Goal: Find specific page/section: Find specific page/section

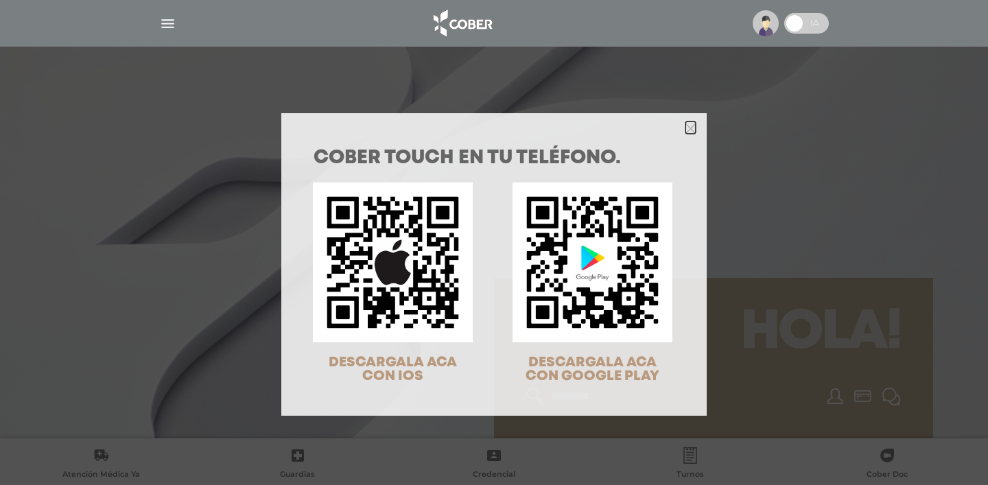
click at [695, 125] on icon "Close" at bounding box center [690, 129] width 10 height 10
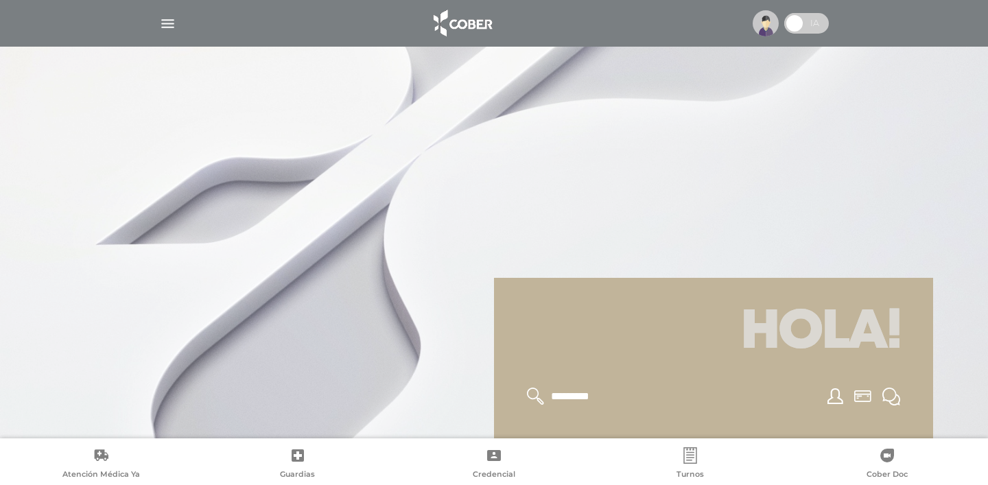
click at [757, 16] on img at bounding box center [766, 23] width 26 height 26
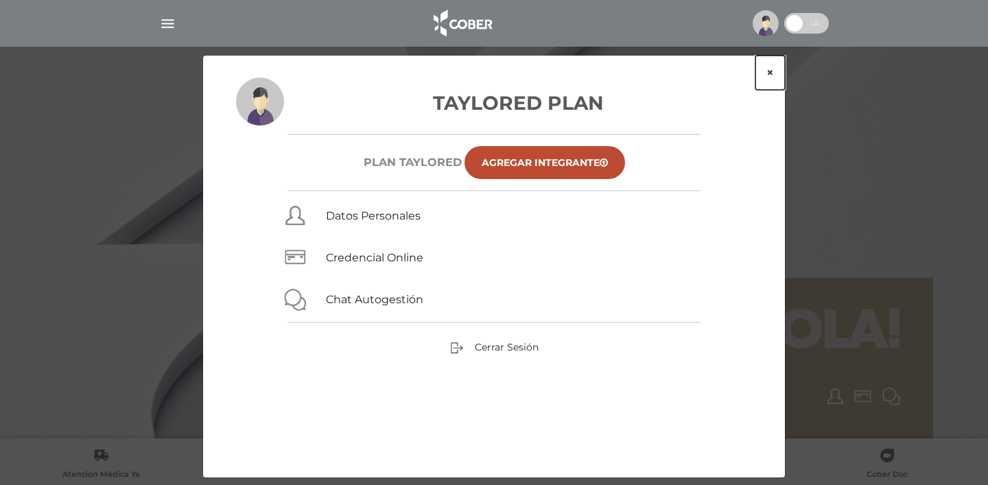
click at [772, 73] on button "×" at bounding box center [770, 73] width 30 height 34
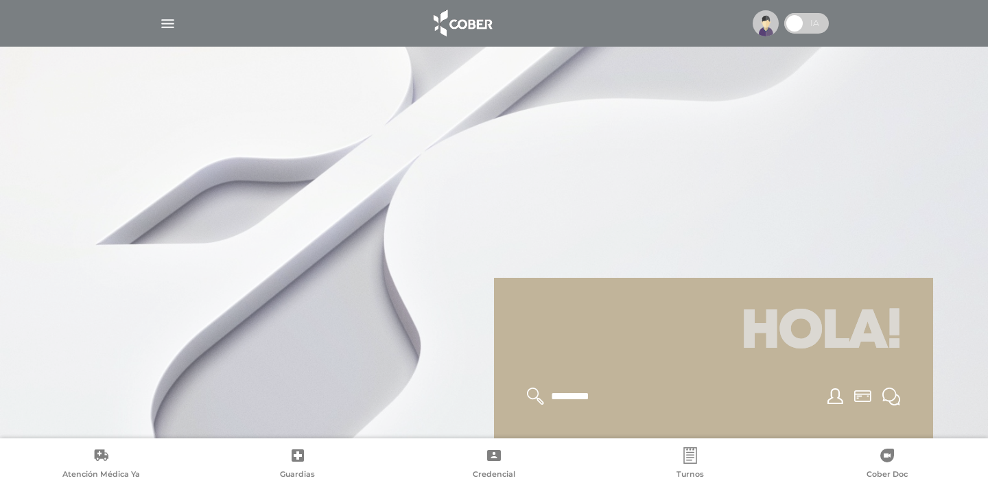
click at [166, 21] on img "button" at bounding box center [167, 23] width 17 height 17
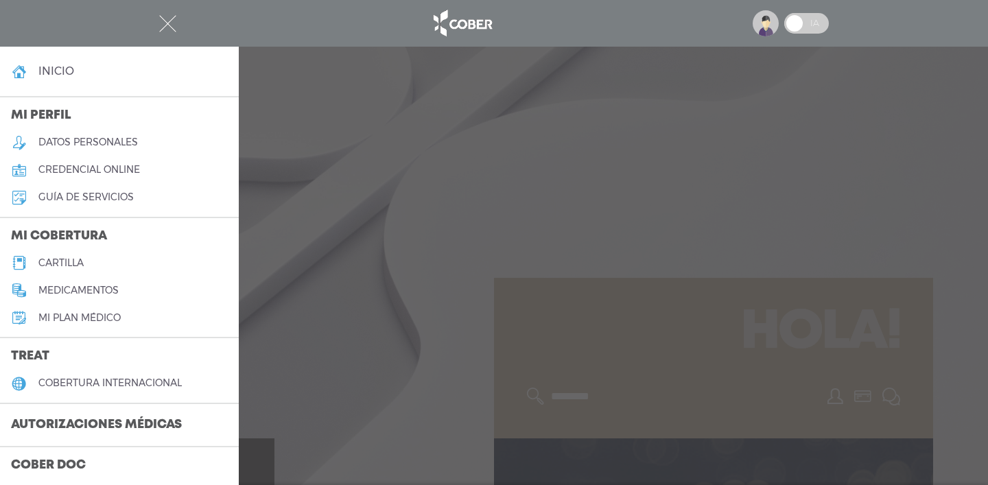
click at [42, 257] on h5 "cartilla" at bounding box center [60, 263] width 45 height 12
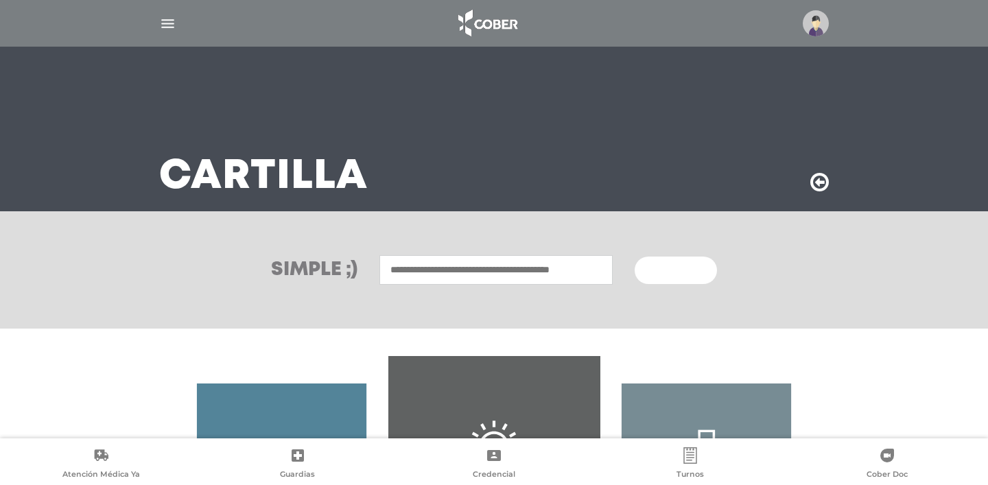
click at [439, 263] on input "text" at bounding box center [495, 270] width 233 height 30
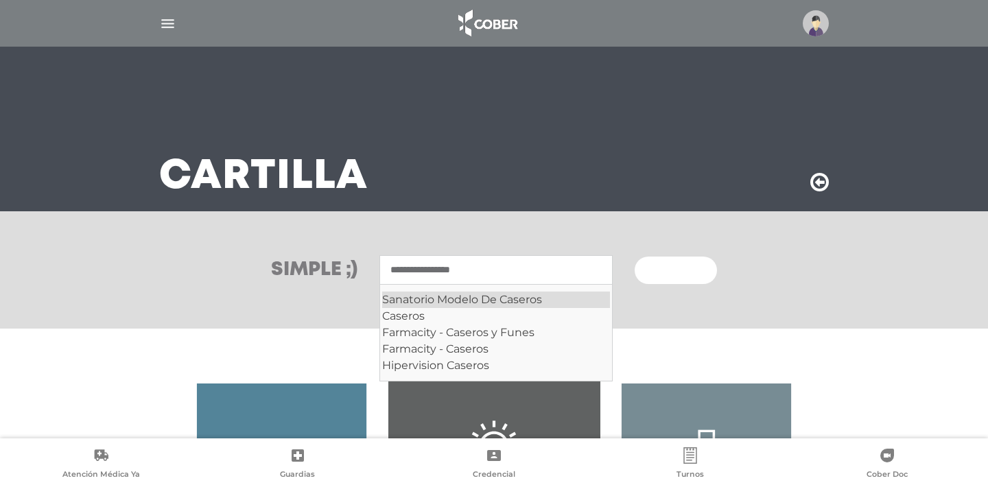
click at [556, 297] on div "Sanatorio Modelo De Caseros" at bounding box center [496, 300] width 228 height 16
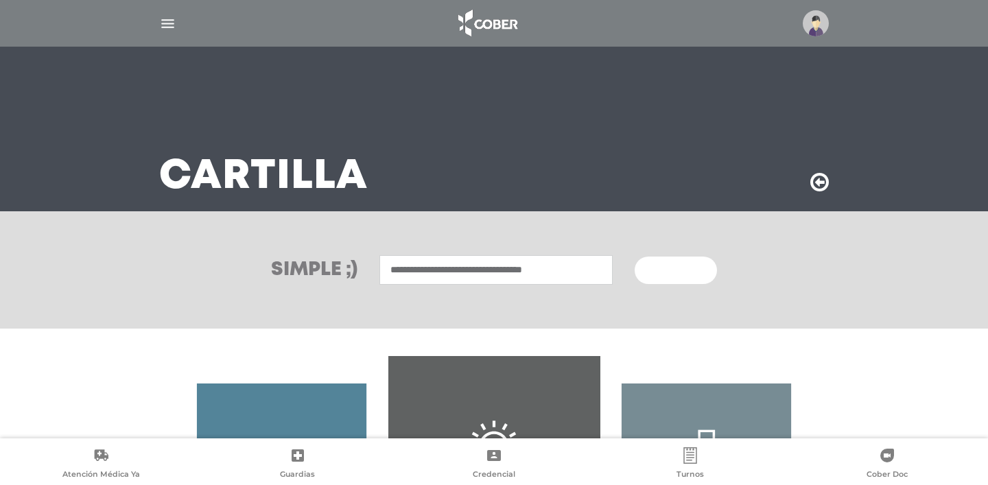
type input "**********"
click at [673, 270] on span "Buscar" at bounding box center [671, 271] width 40 height 10
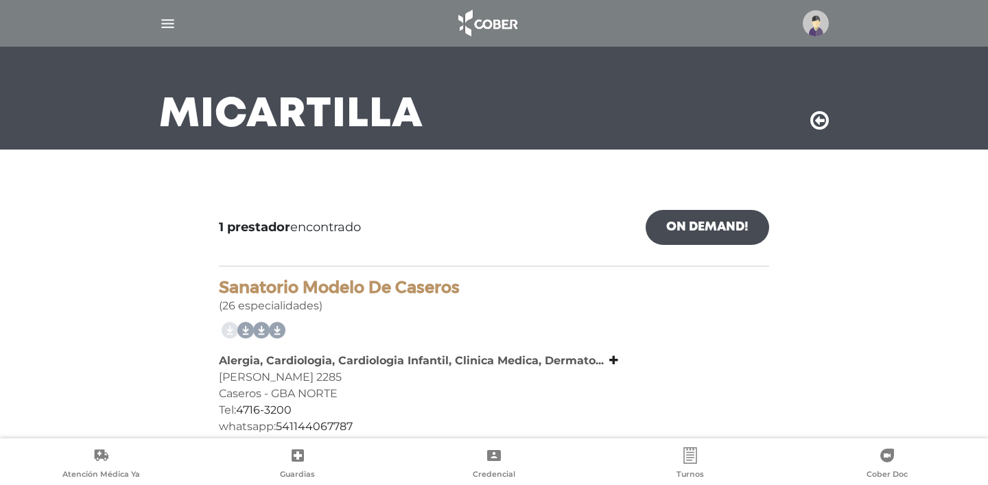
scroll to position [82, 0]
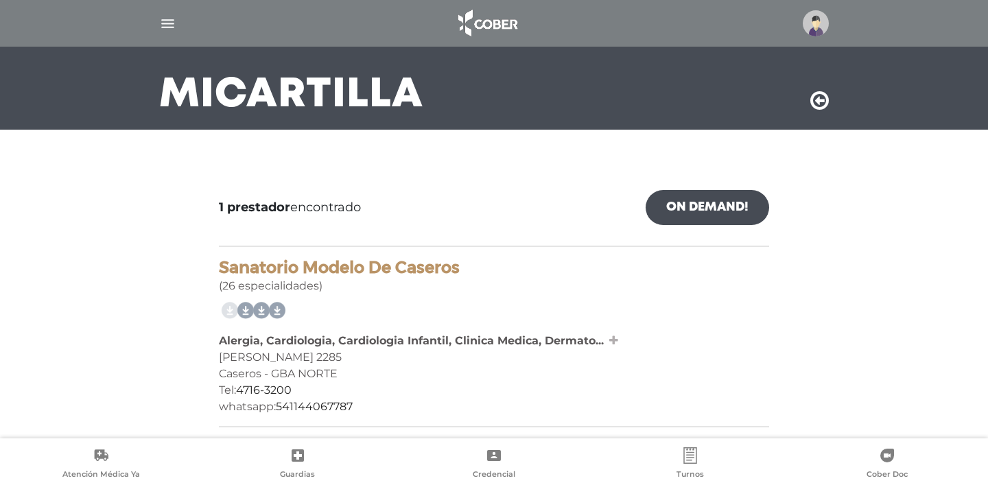
click at [613, 342] on icon at bounding box center [613, 340] width 9 height 11
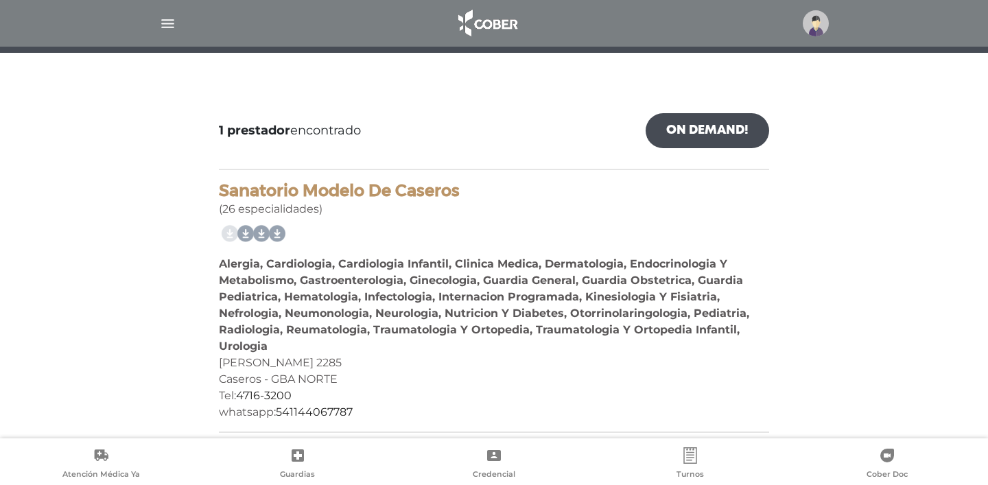
scroll to position [164, 0]
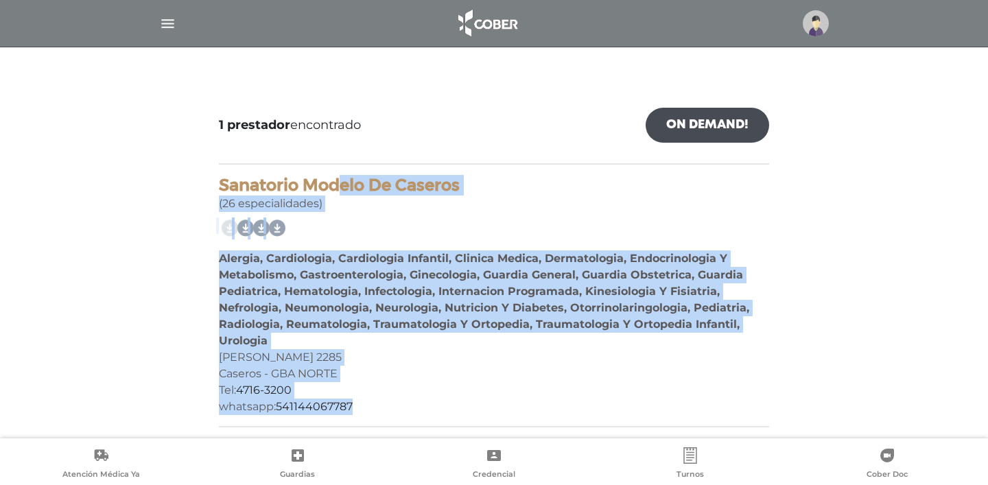
drag, startPoint x: 219, startPoint y: 180, endPoint x: 380, endPoint y: 410, distance: 281.3
click at [380, 410] on div "Sanatorio Modelo De Caseros (26 especialidades) Alergia, Cardiologia, Cardiolog…" at bounding box center [494, 302] width 550 height 252
copy div "Sanatorio Modelo De Caseros (26 especialidades) Alergia, Cardiologia, Cardiolog…"
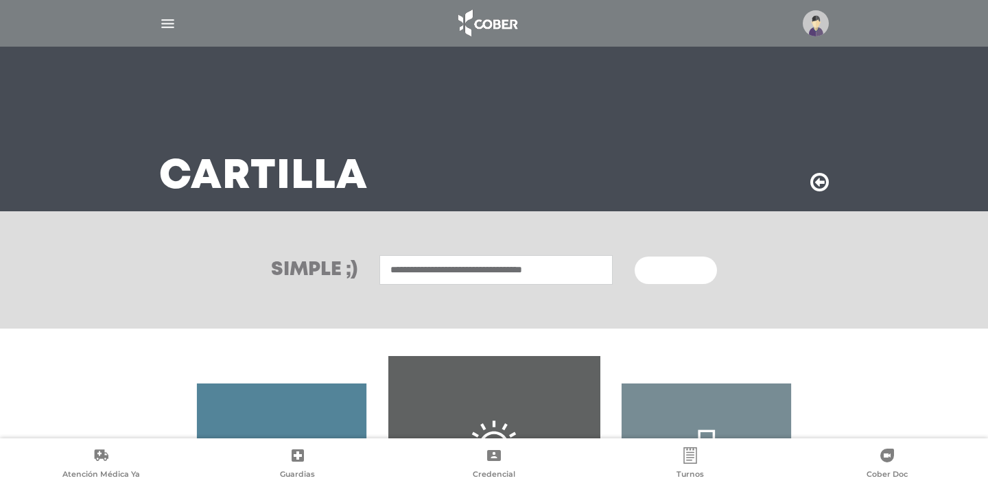
click at [437, 268] on input "**********" at bounding box center [495, 270] width 233 height 30
drag, startPoint x: 595, startPoint y: 274, endPoint x: 263, endPoint y: 210, distance: 338.3
click at [263, 210] on main "**********" at bounding box center [494, 352] width 988 height 705
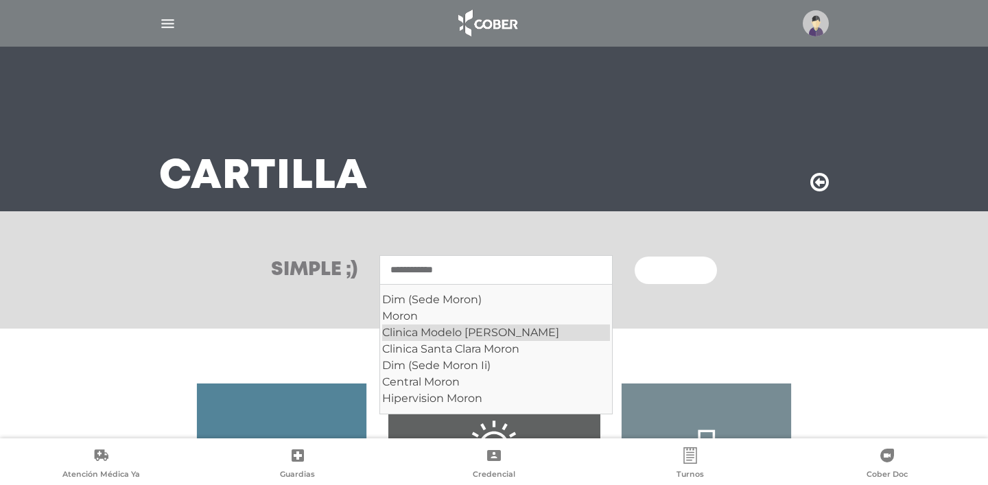
click at [518, 327] on div "Clinica Modelo De Moron" at bounding box center [496, 333] width 228 height 16
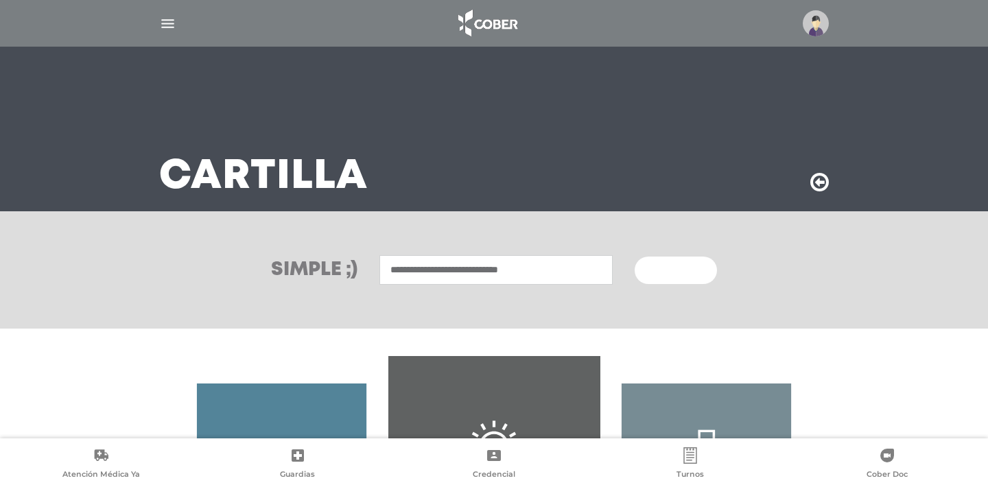
type input "**********"
click at [683, 264] on button "Buscar" at bounding box center [676, 270] width 82 height 27
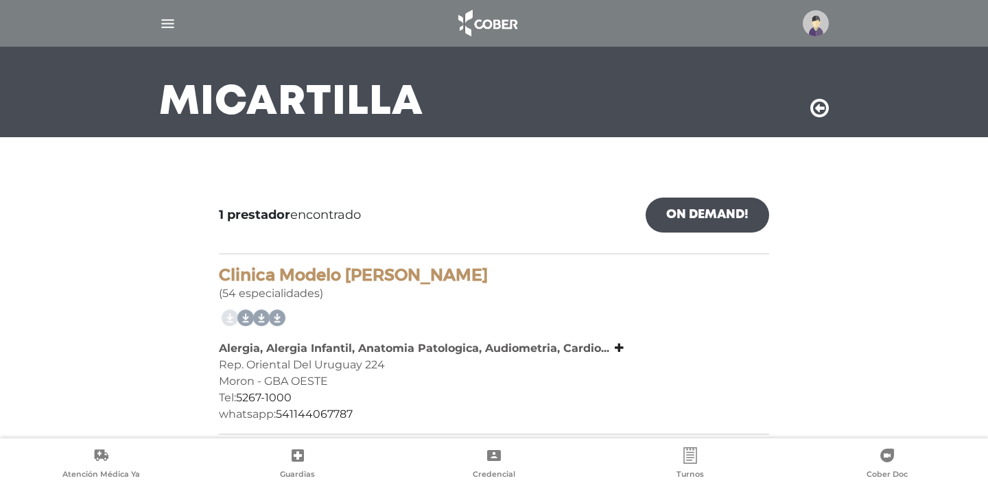
scroll to position [82, 0]
